Goal: Information Seeking & Learning: Learn about a topic

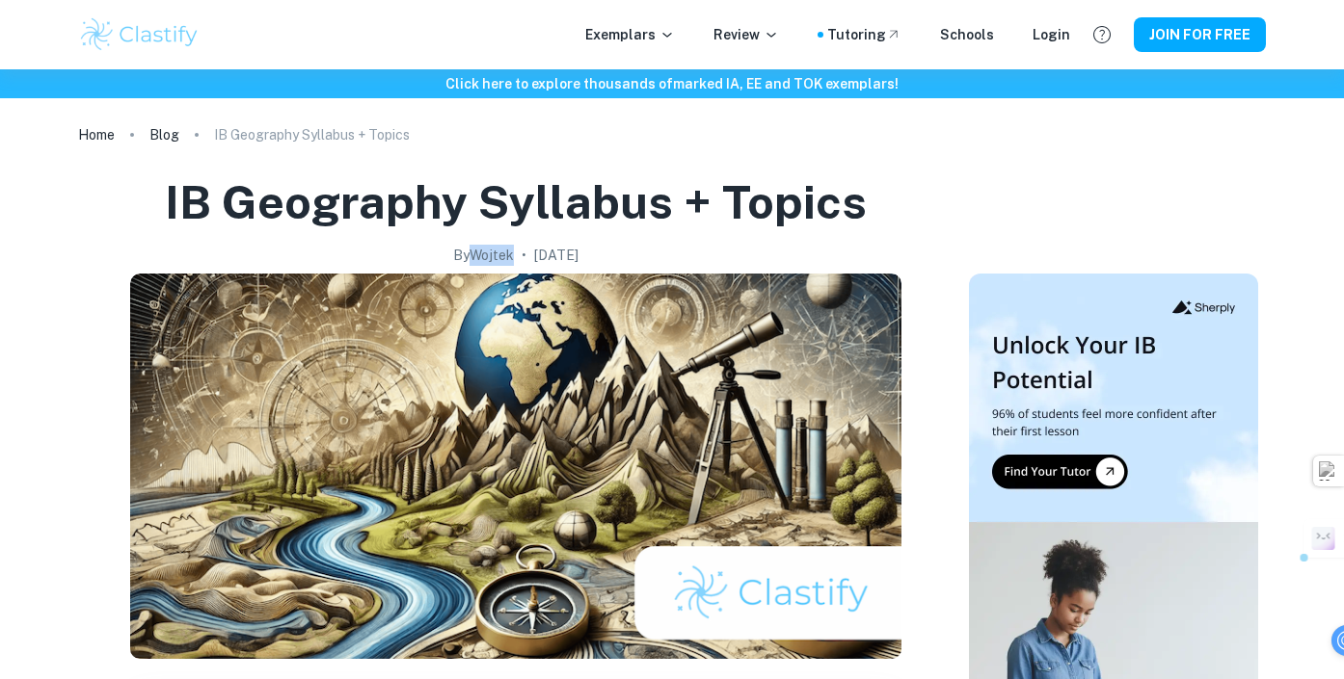
drag, startPoint x: 432, startPoint y: 253, endPoint x: 473, endPoint y: 253, distance: 41.4
click at [473, 253] on div "By Wojtek • September 20, 2024" at bounding box center [516, 255] width 702 height 21
copy h2 "Wojtek"
click at [319, 254] on div "By Wojtek • September 20, 2024" at bounding box center [516, 255] width 702 height 21
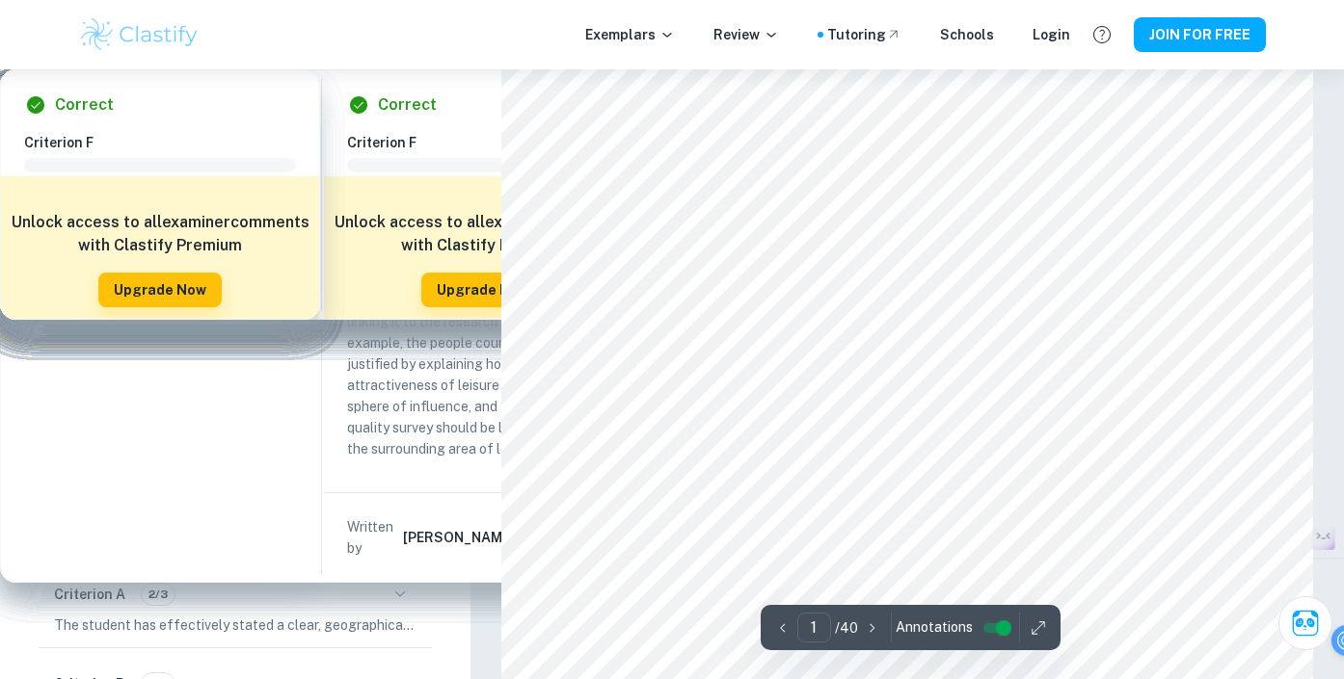
scroll to position [69, 0]
